Goal: Information Seeking & Learning: Understand process/instructions

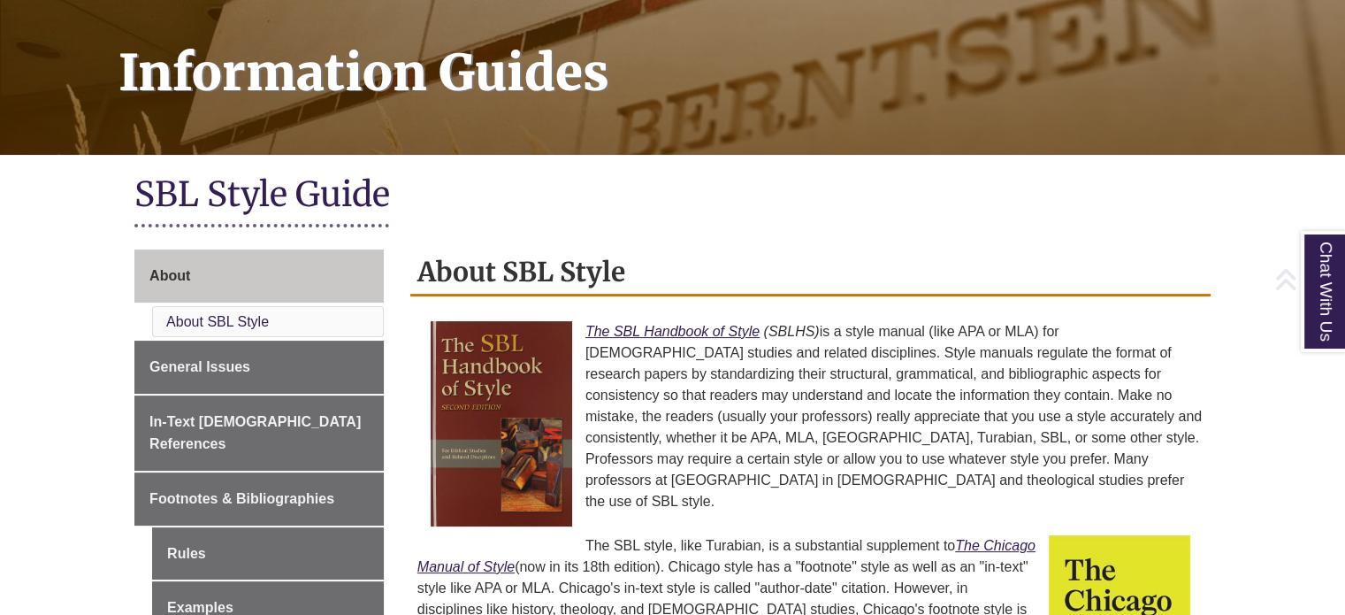
scroll to position [265, 0]
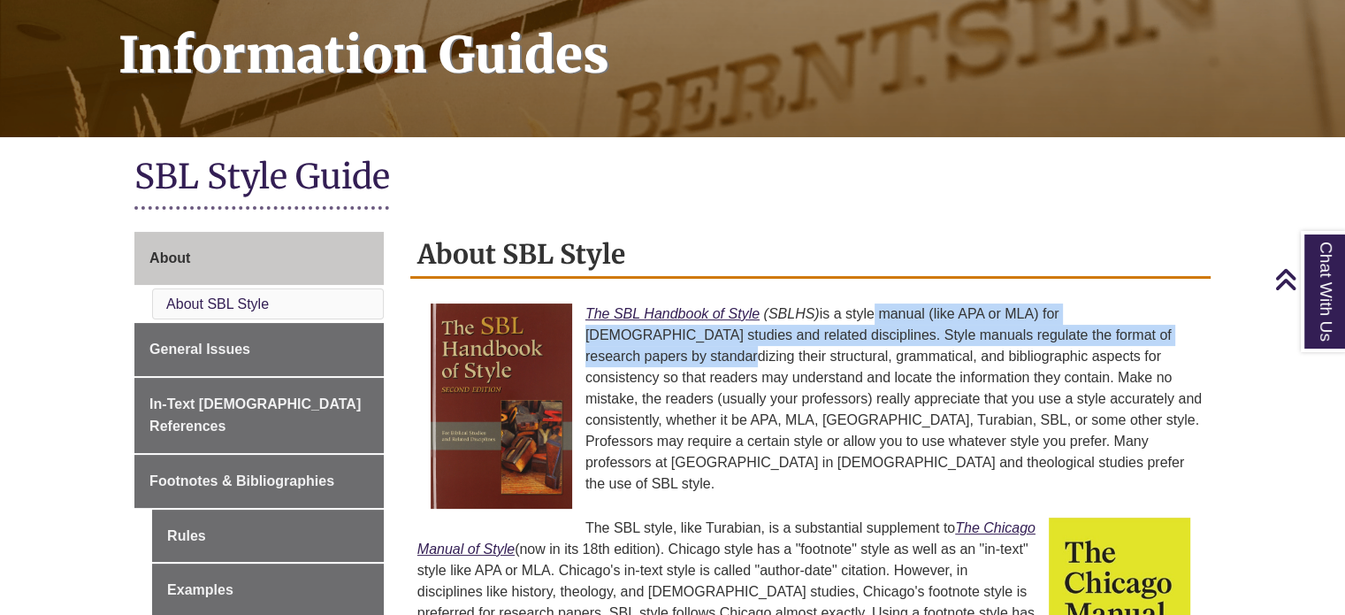
drag, startPoint x: 870, startPoint y: 312, endPoint x: 1148, endPoint y: 332, distance: 278.3
click at [1156, 328] on p "The SBL Handbook of Style (SBLHS) is a style manual (like APA or MLA) for [DEMO…" at bounding box center [810, 398] width 786 height 205
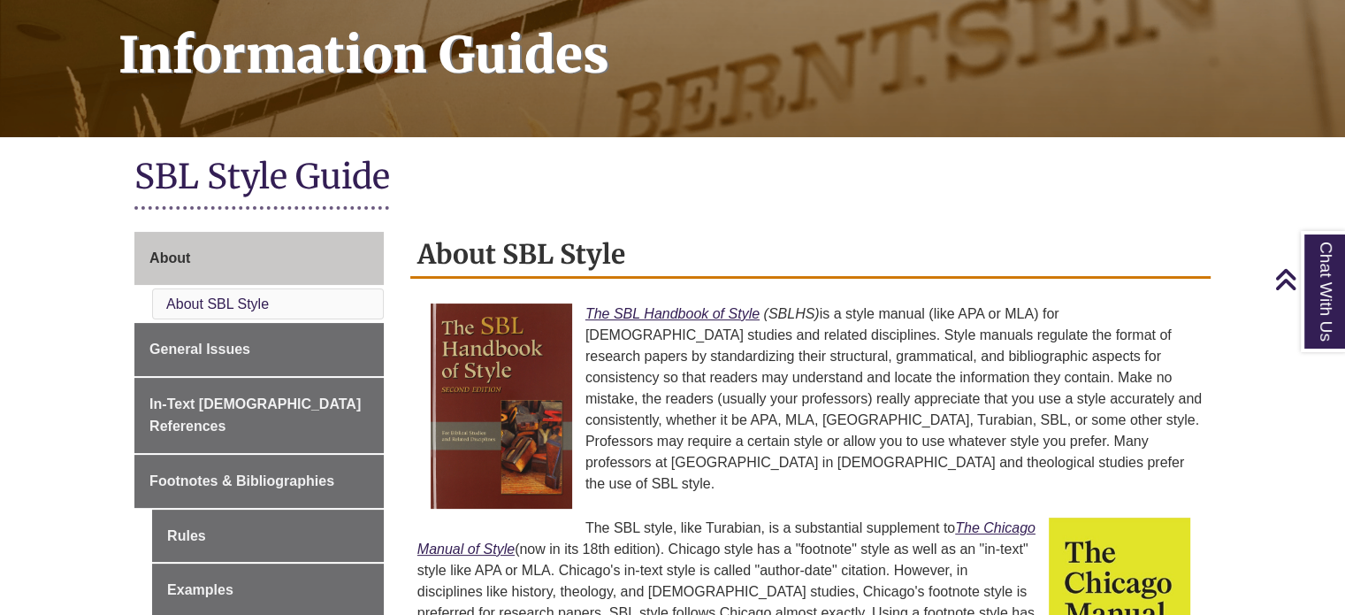
click at [791, 376] on p "The SBL Handbook of Style (SBLHS) is a style manual (like APA or MLA) for [DEMO…" at bounding box center [810, 398] width 786 height 205
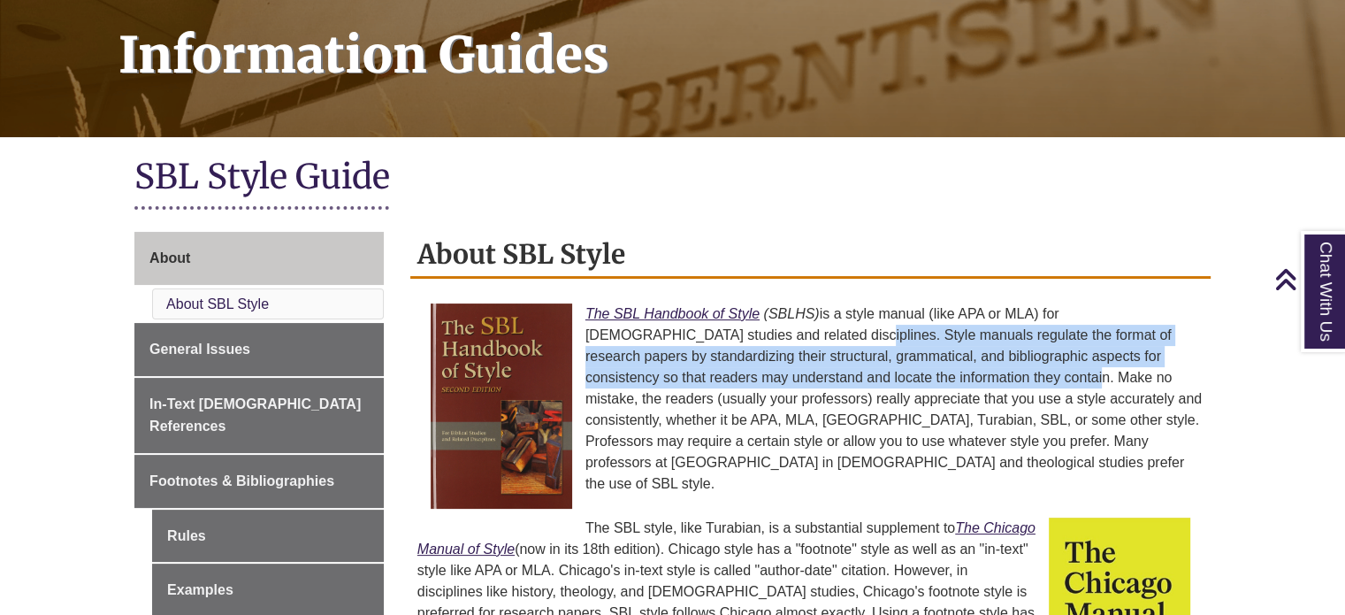
drag, startPoint x: 707, startPoint y: 333, endPoint x: 881, endPoint y: 380, distance: 179.5
click at [892, 370] on p "The SBL Handbook of Style (SBLHS) is a style manual (like APA or MLA) for [DEMO…" at bounding box center [810, 398] width 786 height 205
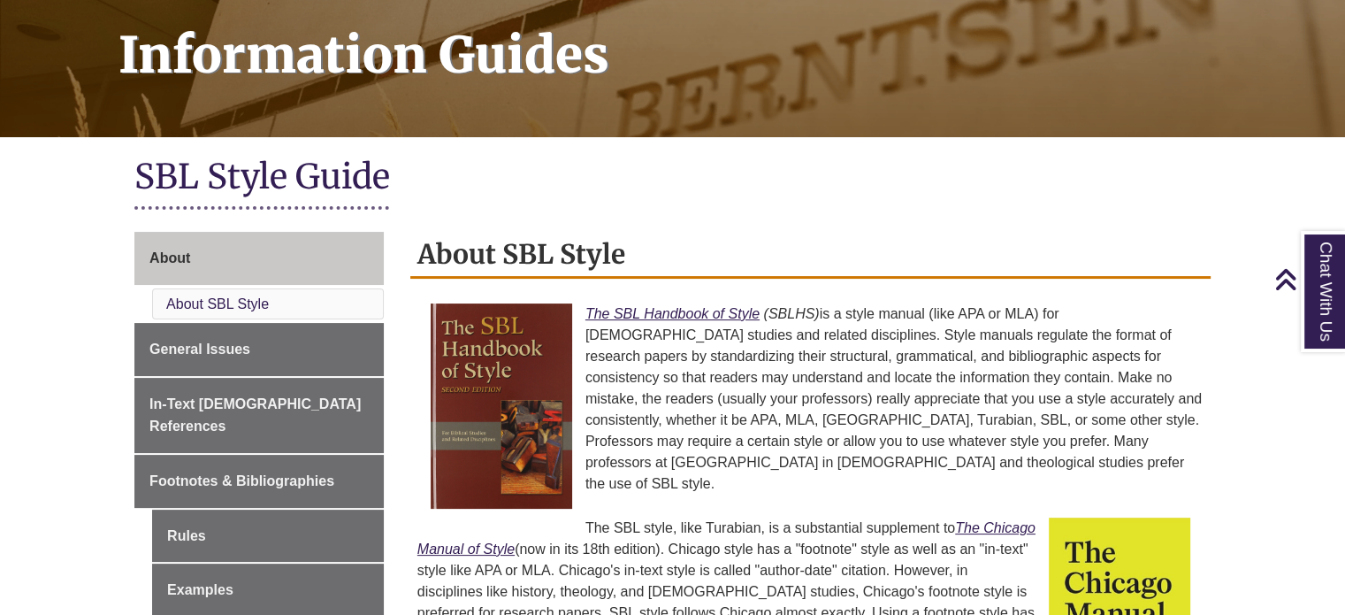
click at [821, 408] on p "The SBL Handbook of Style (SBLHS) is a style manual (like APA or MLA) for [DEMO…" at bounding box center [810, 398] width 786 height 205
click at [882, 423] on p "The SBL Handbook of Style (SBLHS) is a style manual (like APA or MLA) for [DEMO…" at bounding box center [810, 398] width 786 height 205
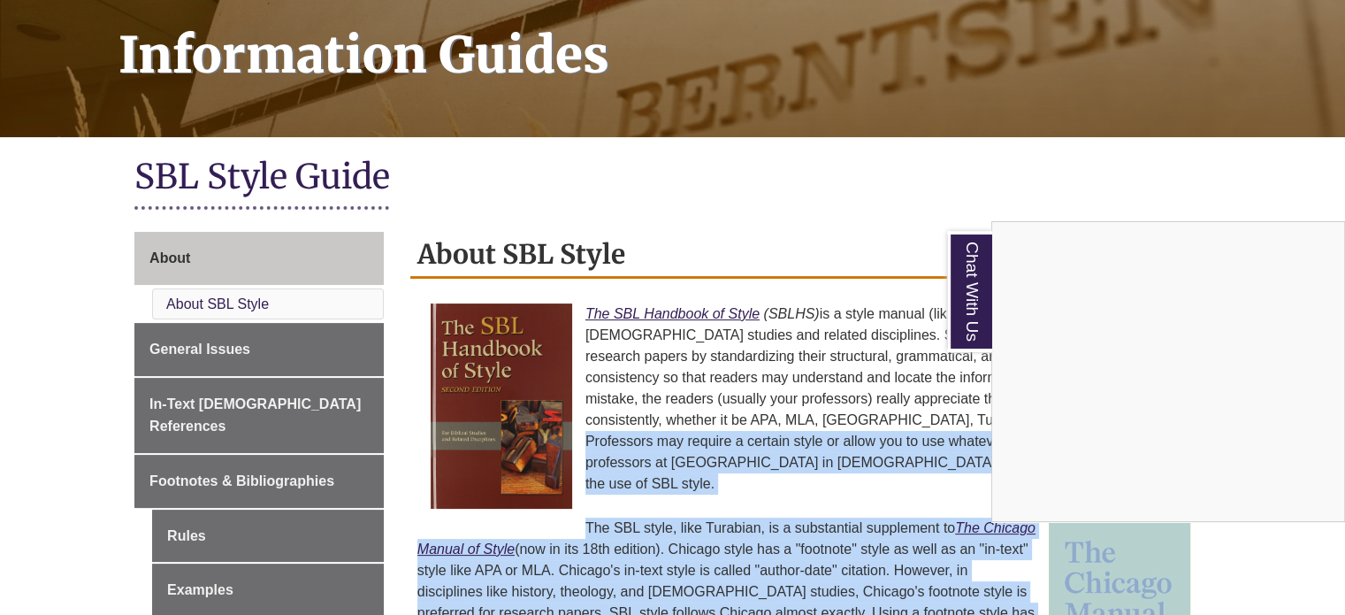
drag, startPoint x: 882, startPoint y: 423, endPoint x: 768, endPoint y: 456, distance: 119.8
click at [760, 455] on div "Chat With Us" at bounding box center [672, 307] width 1345 height 615
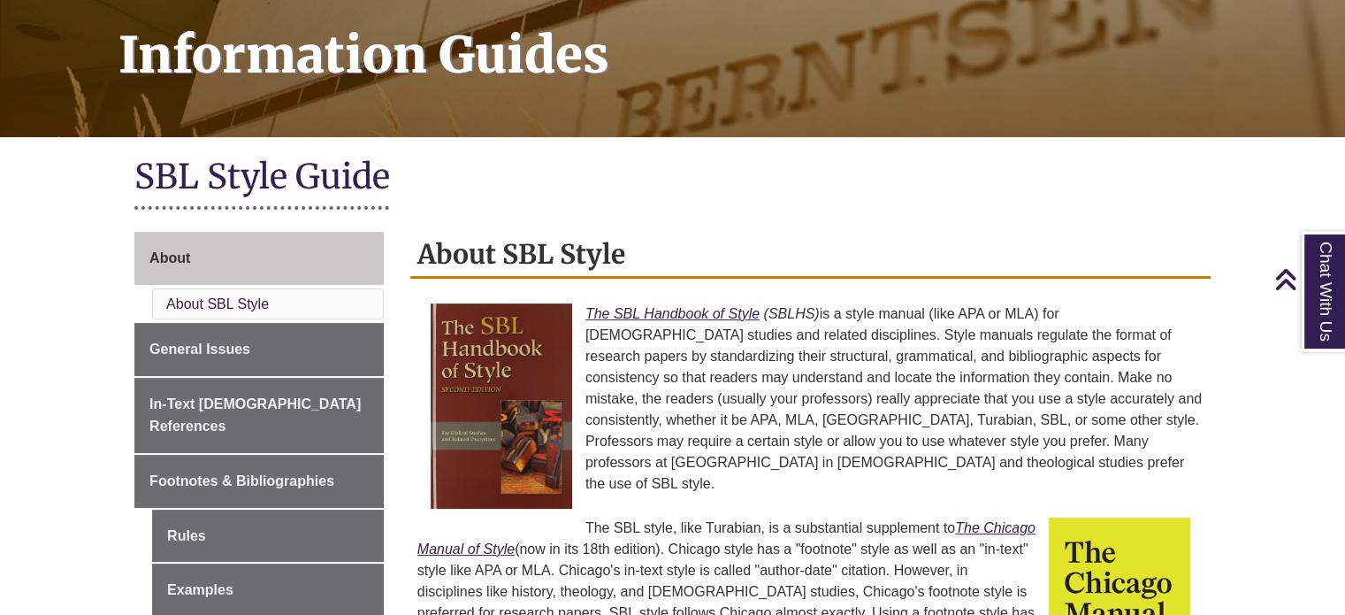
click at [878, 416] on p "The SBL Handbook of Style (SBLHS) is a style manual (like APA or MLA) for [DEMO…" at bounding box center [810, 398] width 786 height 205
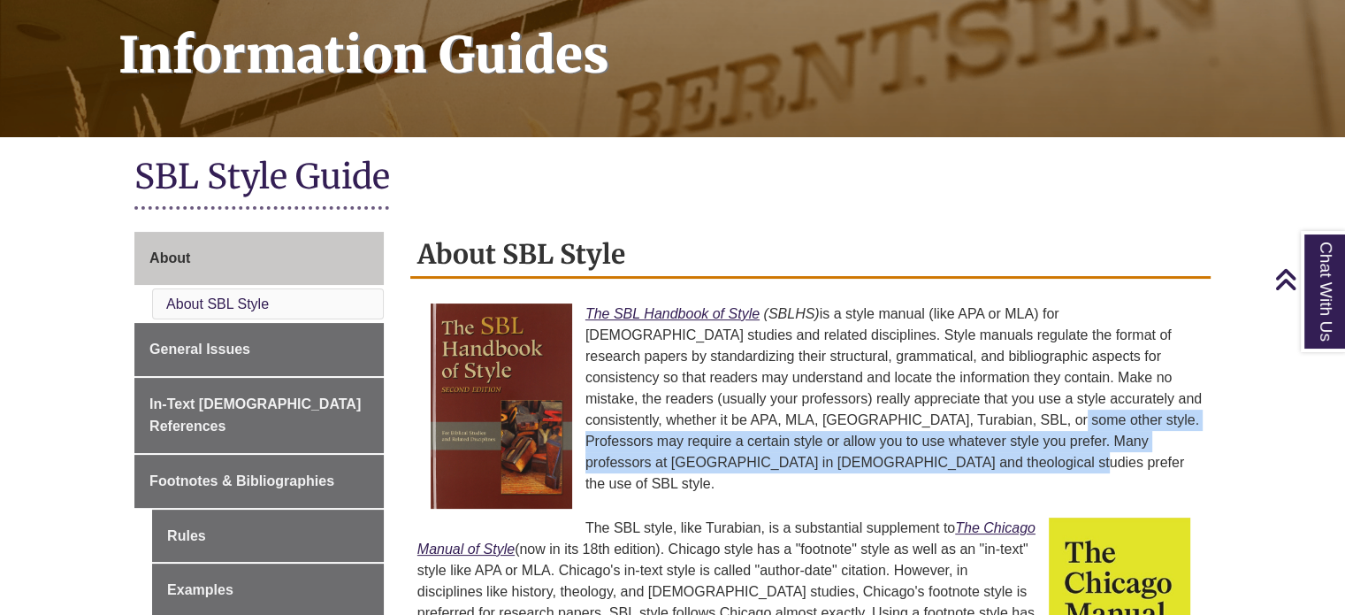
drag, startPoint x: 878, startPoint y: 416, endPoint x: 799, endPoint y: 462, distance: 90.7
click at [799, 462] on p "The SBL Handbook of Style (SBLHS) is a style manual (like APA or MLA) for [DEMO…" at bounding box center [810, 398] width 786 height 205
click at [774, 439] on p "The SBL Handbook of Style (SBLHS) is a style manual (like APA or MLA) for [DEMO…" at bounding box center [810, 398] width 786 height 205
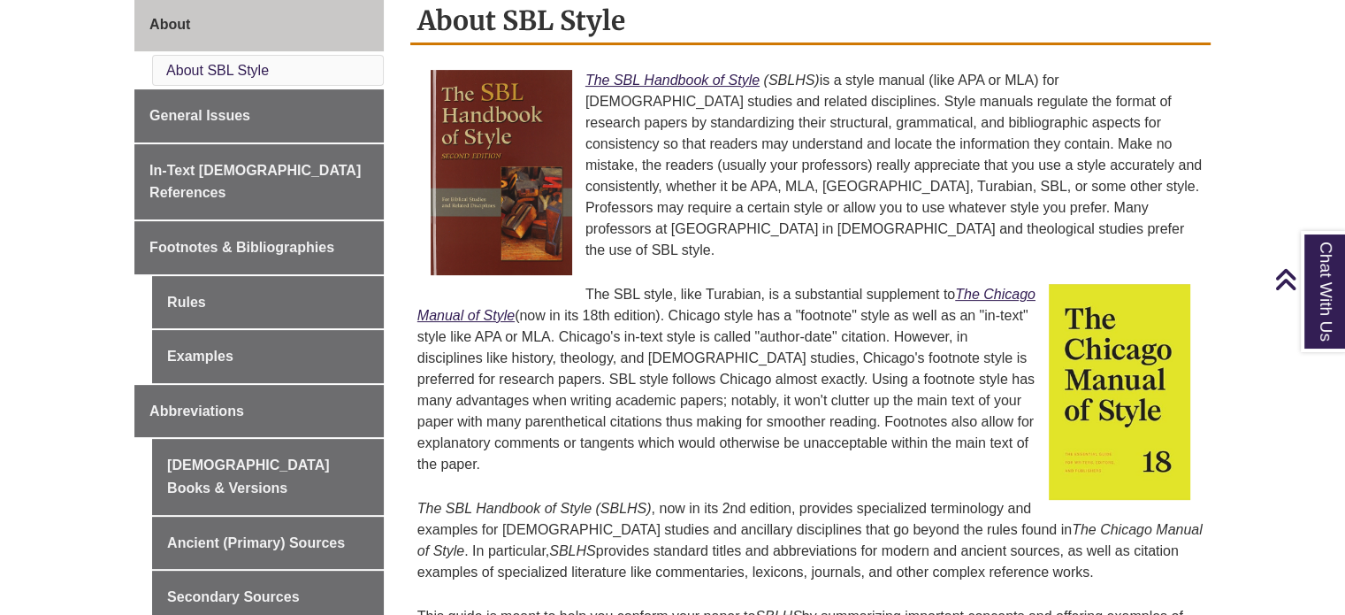
scroll to position [531, 0]
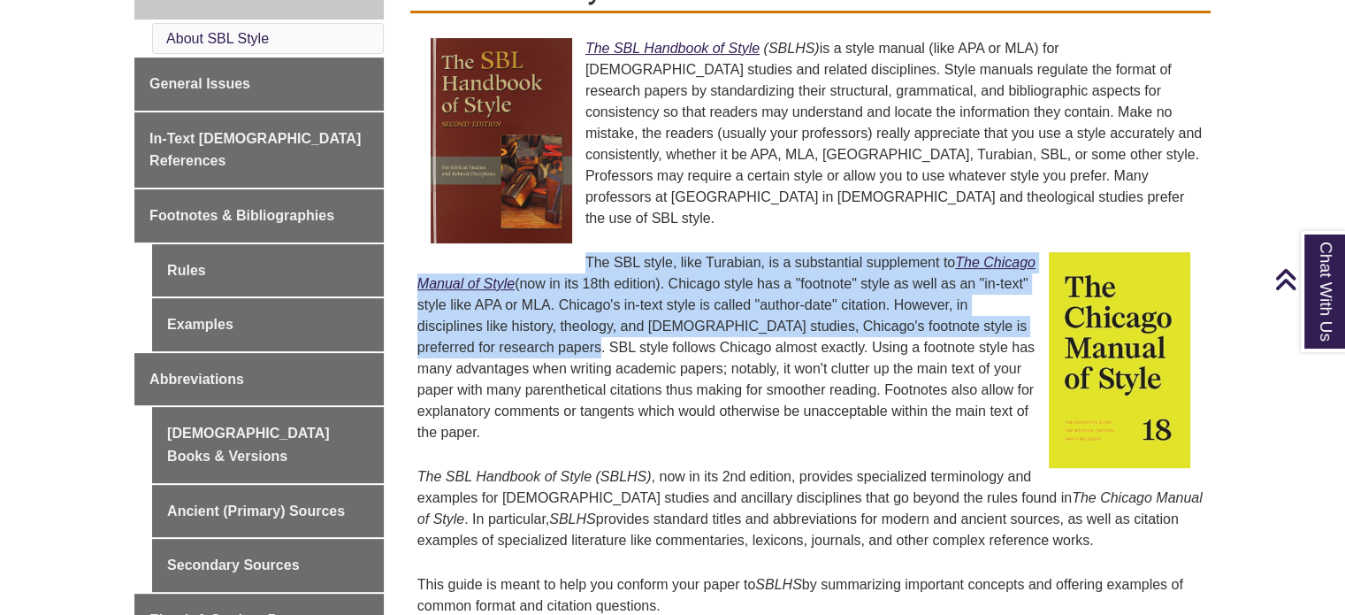
drag, startPoint x: 585, startPoint y: 239, endPoint x: 737, endPoint y: 354, distance: 190.6
click at [754, 339] on p "The SBL style, like Turabian, is a substantial supplement to The Chicago Manual…" at bounding box center [810, 347] width 786 height 205
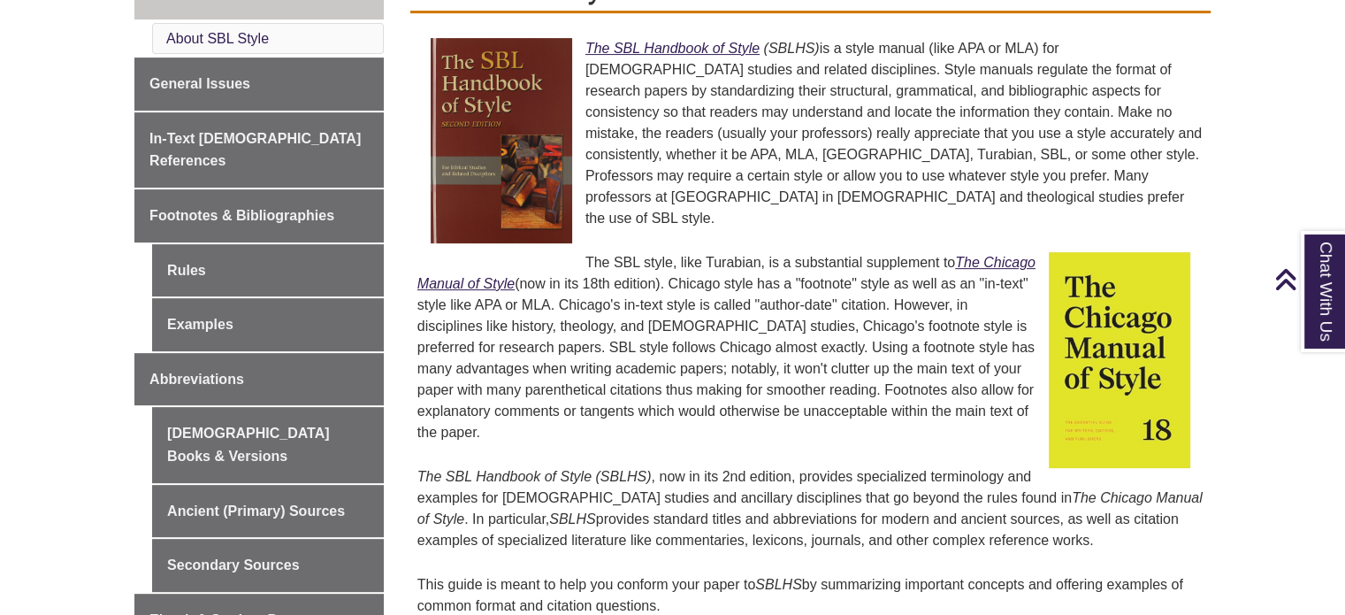
click at [711, 368] on p "The SBL style, like Turabian, is a substantial supplement to The Chicago Manual…" at bounding box center [810, 347] width 786 height 205
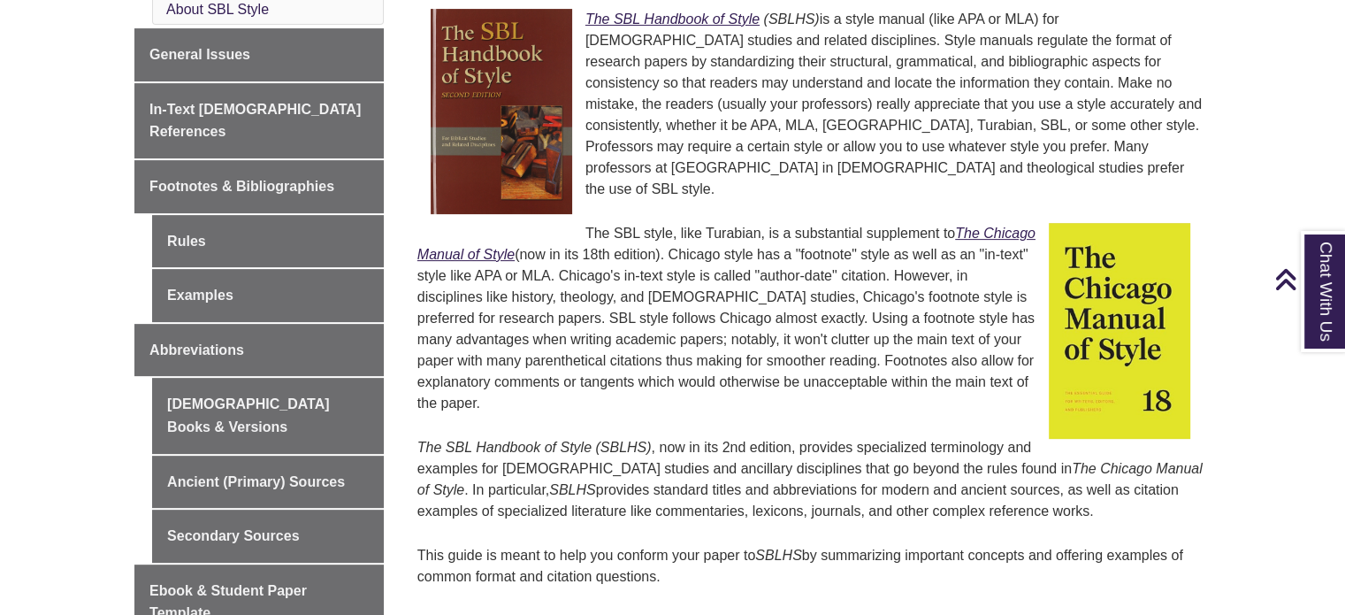
scroll to position [442, 0]
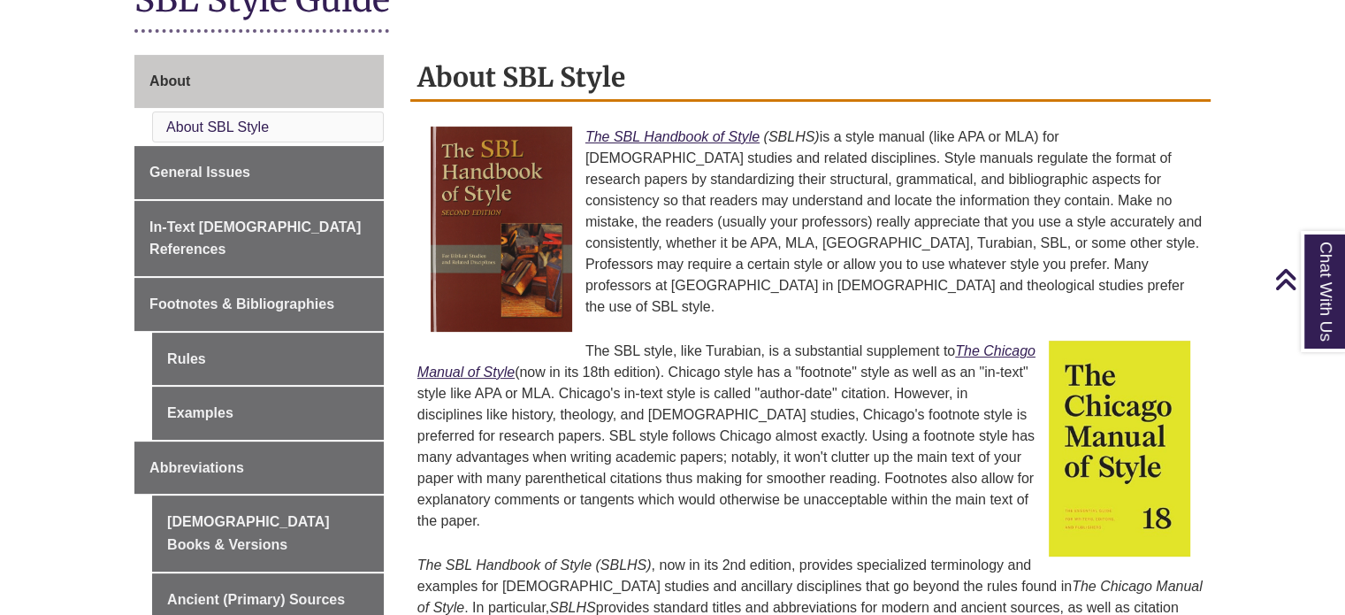
drag, startPoint x: 867, startPoint y: 395, endPoint x: 870, endPoint y: 424, distance: 28.4
drag, startPoint x: 870, startPoint y: 424, endPoint x: 781, endPoint y: 442, distance: 91.2
click at [781, 442] on p "The SBL style, like Turabian, is a substantial supplement to The Chicago Manual…" at bounding box center [810, 435] width 786 height 205
click at [706, 135] on em "The SBL Handbook of Style" at bounding box center [672, 136] width 174 height 15
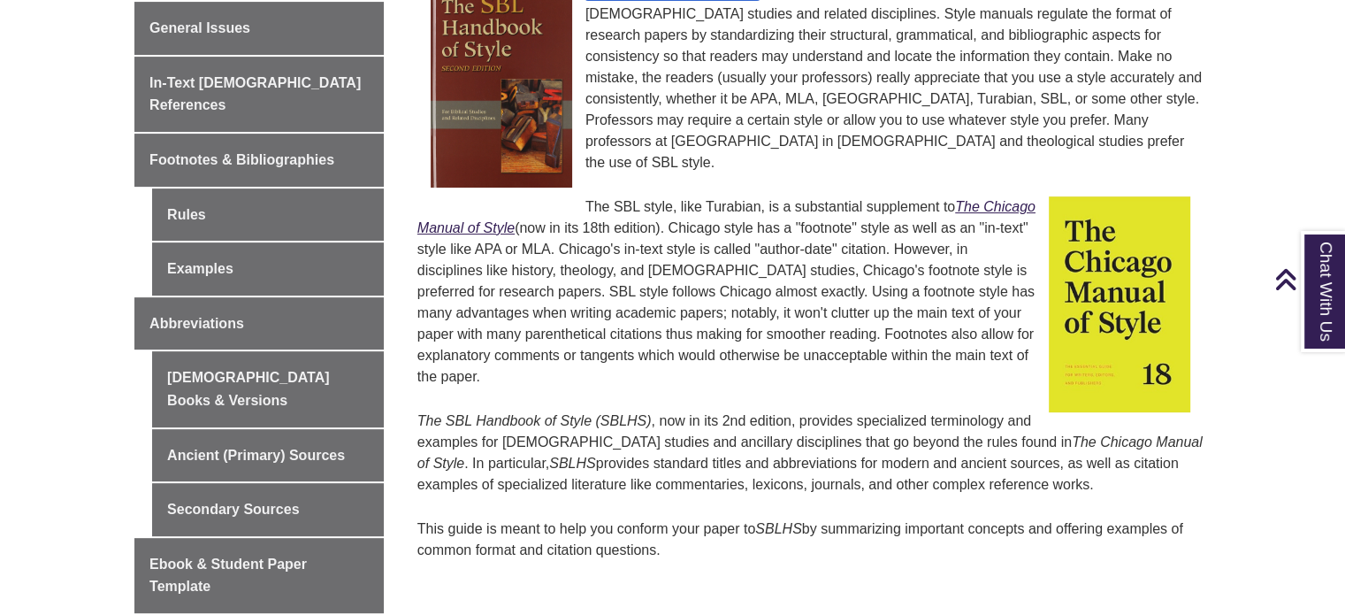
scroll to position [531, 0]
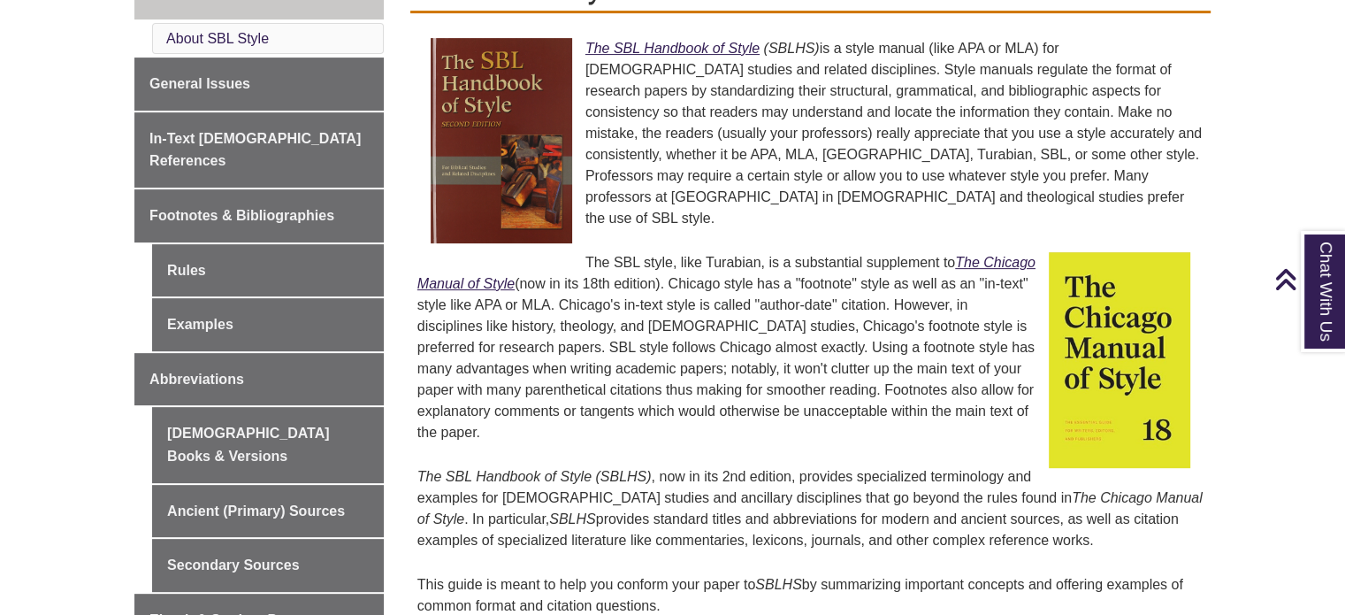
click at [585, 245] on p "The SBL style, like Turabian, is a substantial supplement to The Chicago Manual…" at bounding box center [810, 347] width 786 height 205
